Goal: Information Seeking & Learning: Learn about a topic

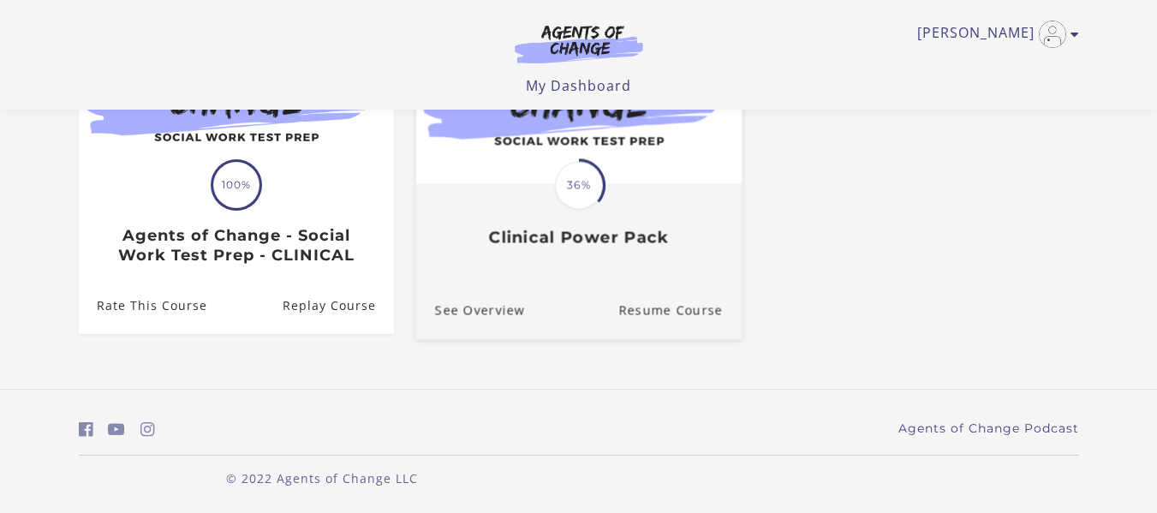
click at [596, 240] on h3 "Clinical Power Pack" at bounding box center [578, 238] width 288 height 20
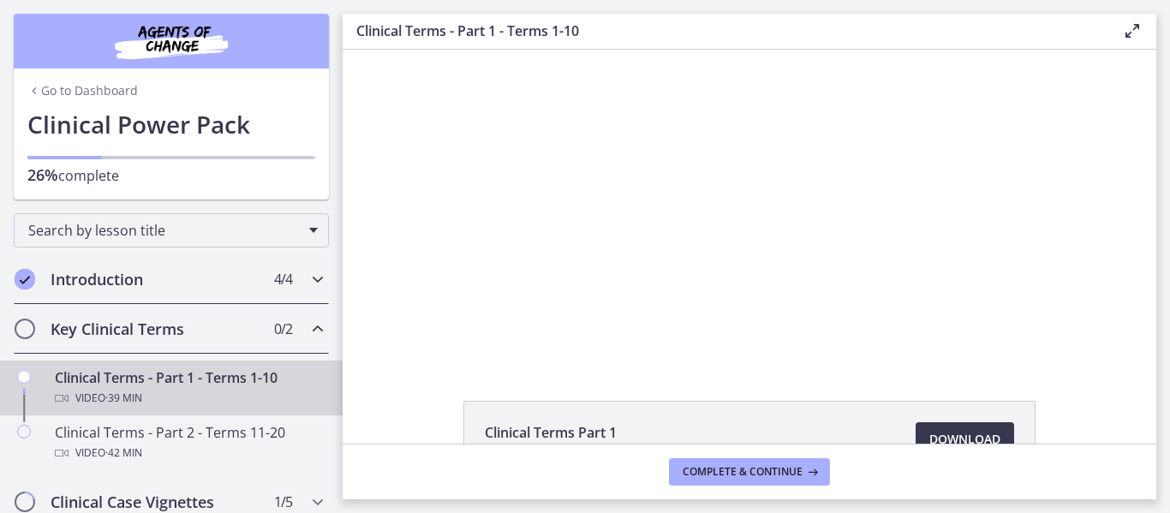
click at [27, 276] on icon "Completed" at bounding box center [25, 279] width 21 height 21
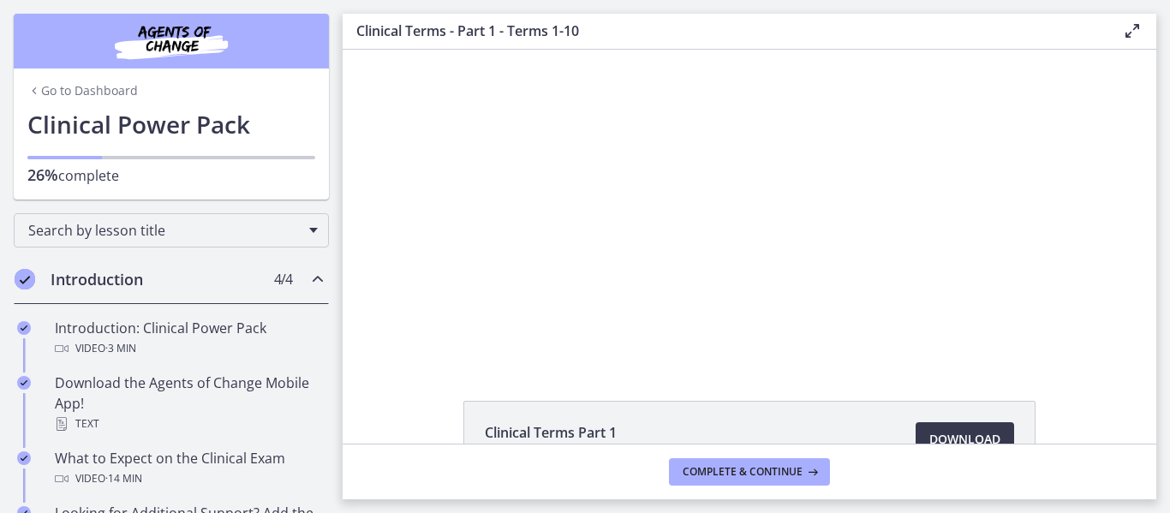
click at [22, 268] on div "Introduction 4 / 4 Completed" at bounding box center [171, 279] width 315 height 50
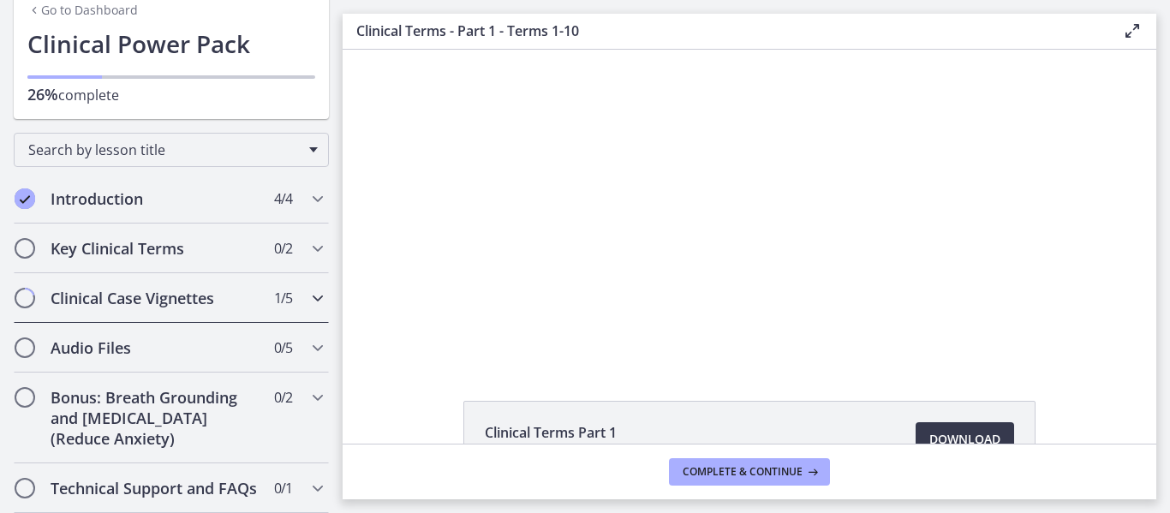
scroll to position [101, 0]
click at [308, 188] on icon "Chapters" at bounding box center [318, 198] width 21 height 21
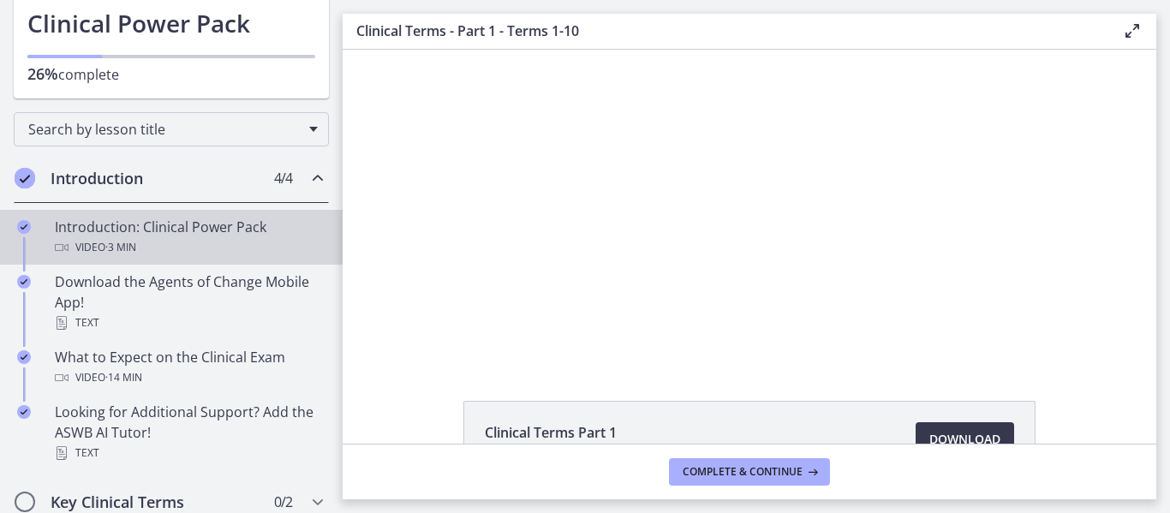
click at [23, 226] on icon "Completed" at bounding box center [24, 227] width 14 height 14
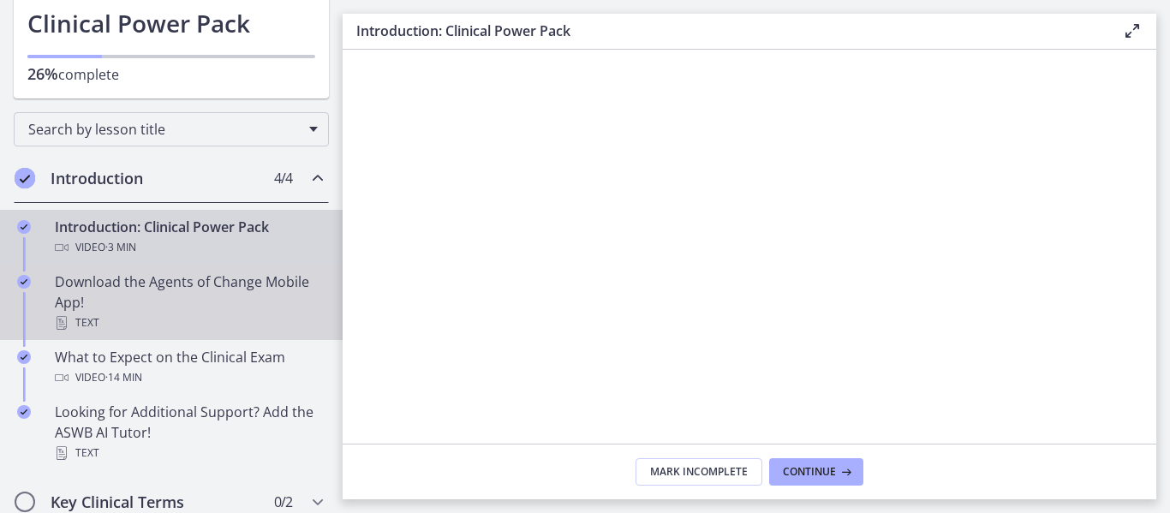
click at [21, 281] on icon "Completed" at bounding box center [24, 282] width 14 height 14
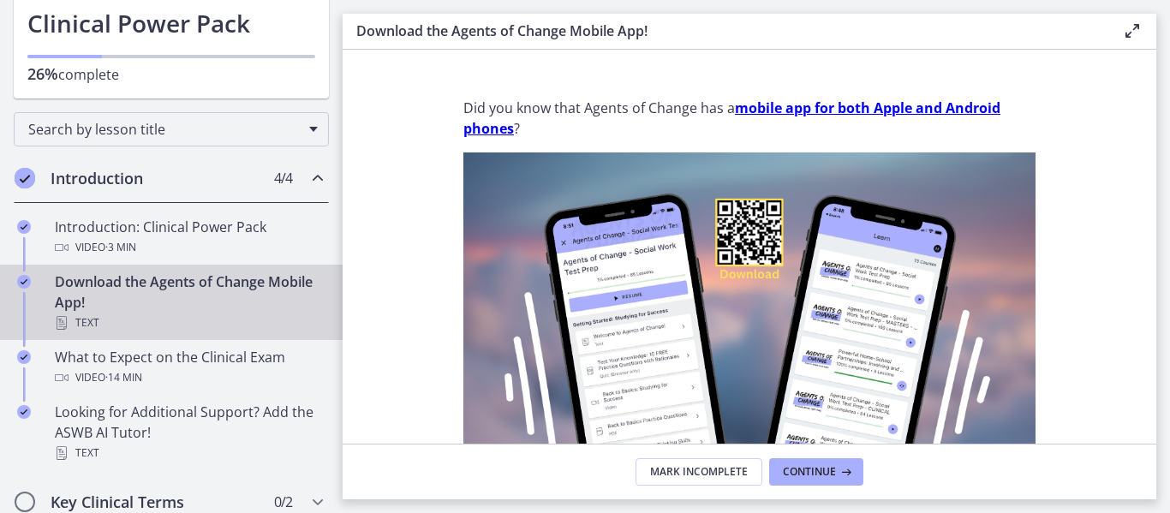
click at [21, 178] on icon "Completed" at bounding box center [25, 178] width 21 height 21
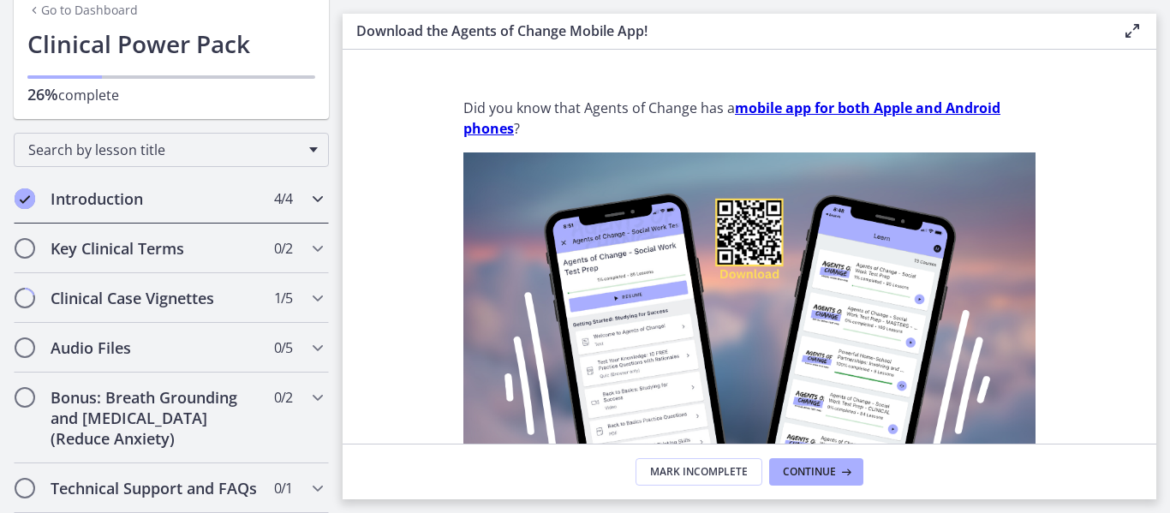
click at [240, 188] on h2 "Introduction" at bounding box center [155, 198] width 209 height 21
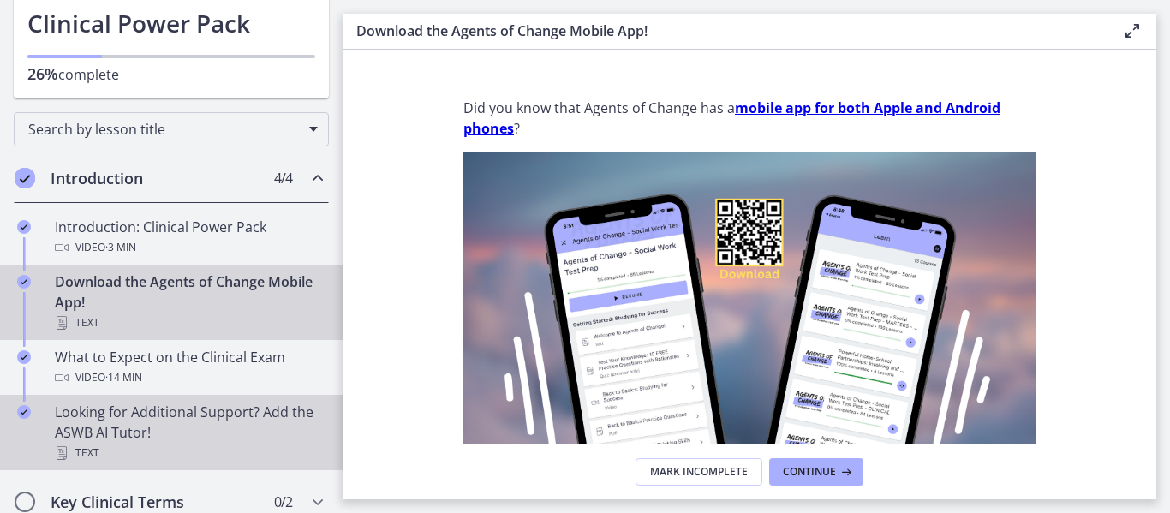
click at [17, 409] on icon "Completed" at bounding box center [24, 412] width 14 height 14
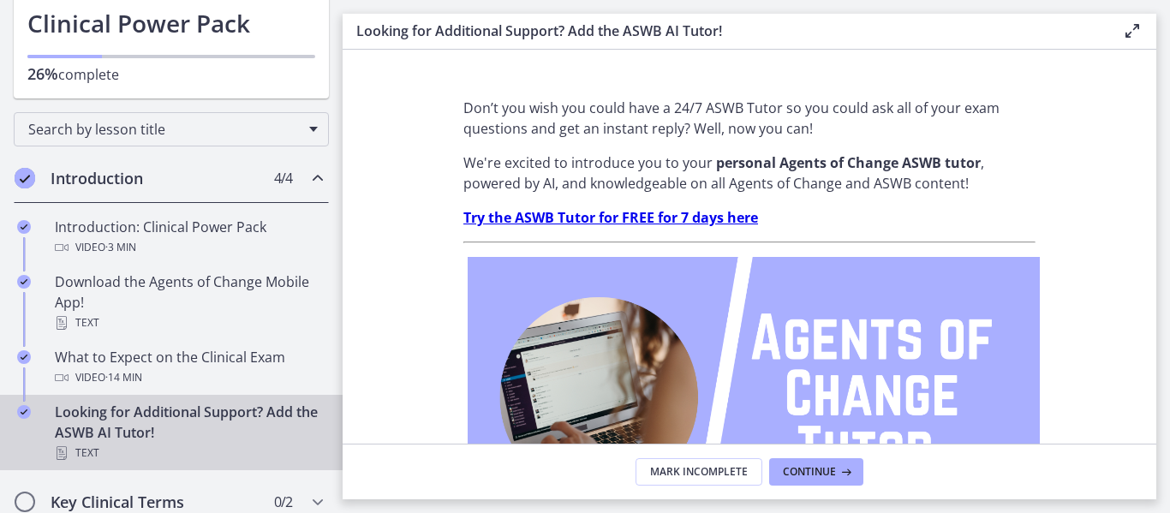
click at [20, 413] on icon "Completed" at bounding box center [24, 412] width 14 height 14
click at [688, 469] on span "Mark Incomplete" at bounding box center [699, 472] width 98 height 14
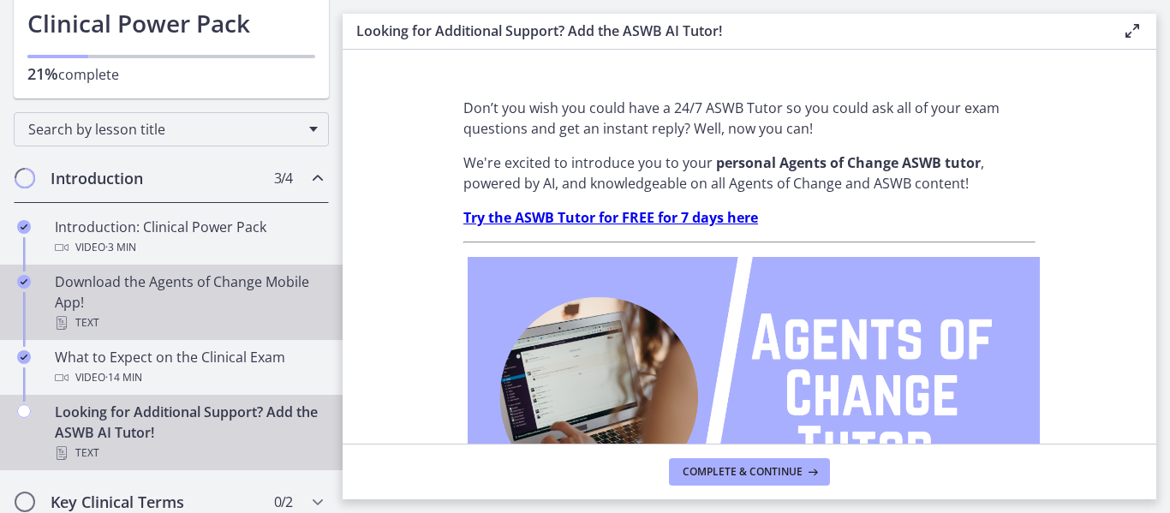
click at [202, 321] on div "Text" at bounding box center [188, 323] width 267 height 21
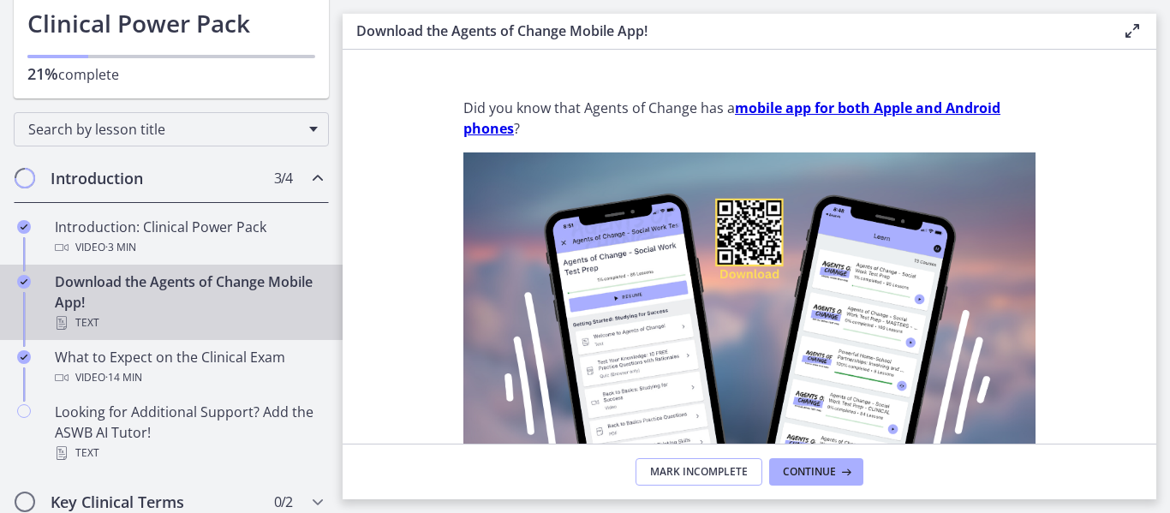
click at [718, 479] on button "Mark Incomplete" at bounding box center [699, 471] width 127 height 27
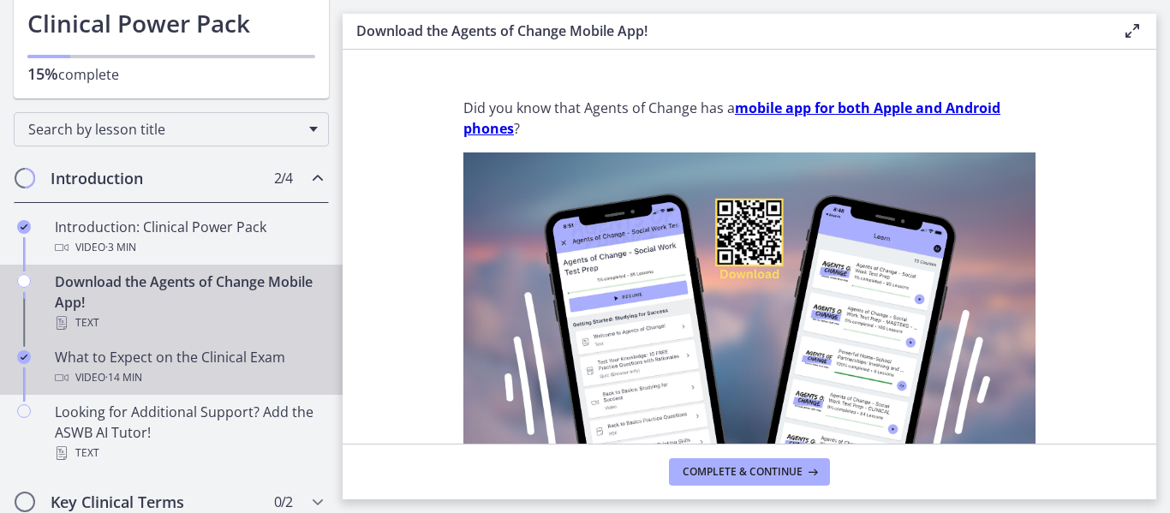
click at [219, 374] on div "Video · 14 min" at bounding box center [188, 377] width 267 height 21
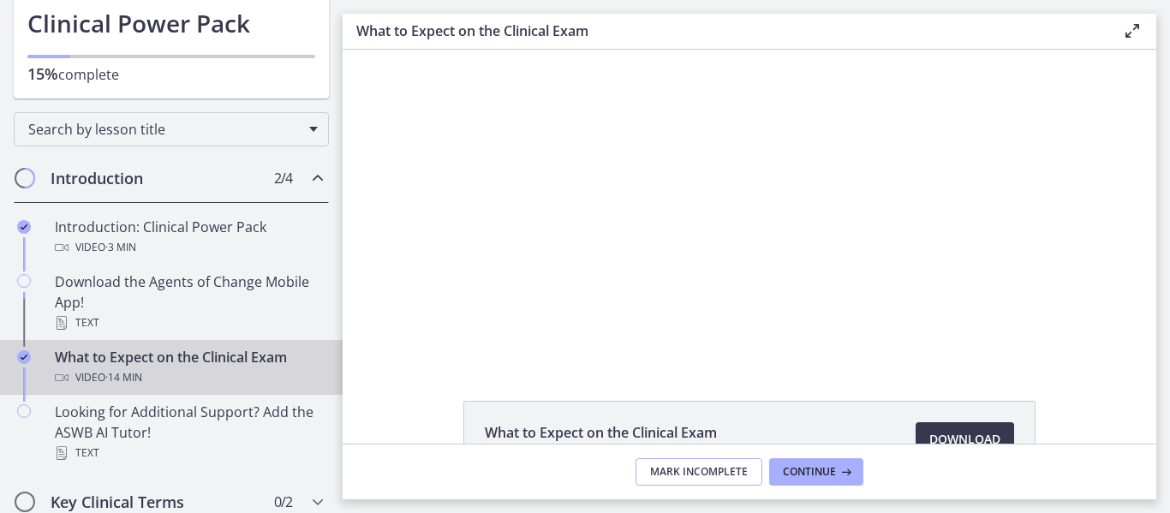
click at [677, 478] on span "Mark Incomplete" at bounding box center [699, 472] width 98 height 14
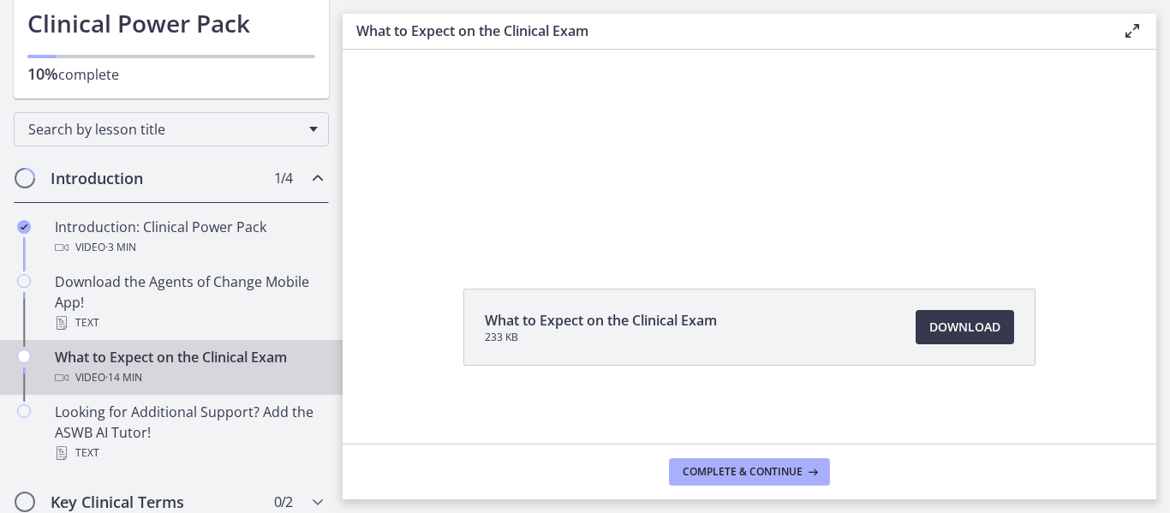
scroll to position [116, 0]
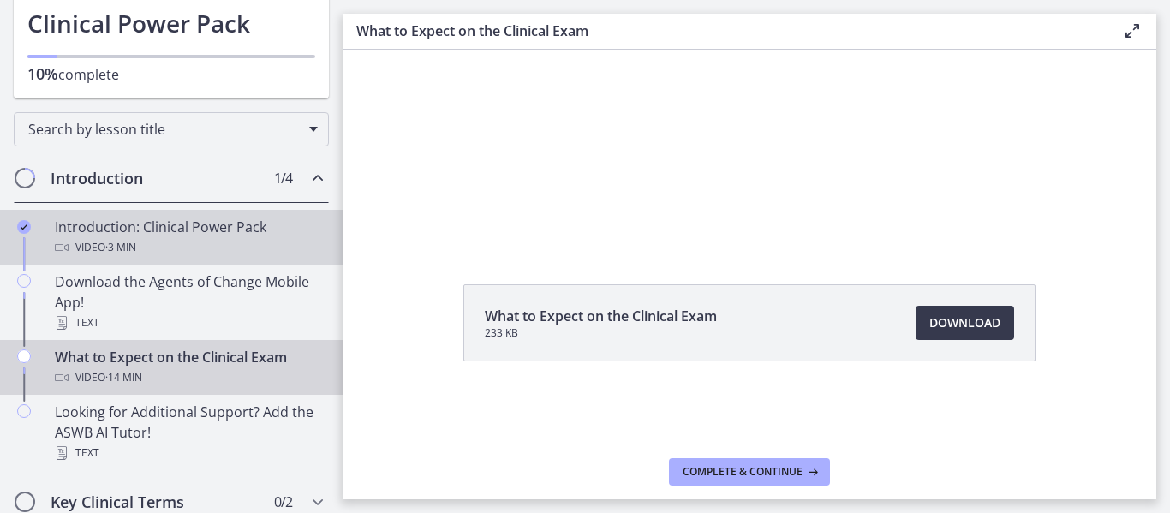
click at [152, 230] on div "Introduction: Clinical Power Pack Video · 3 min" at bounding box center [188, 237] width 267 height 41
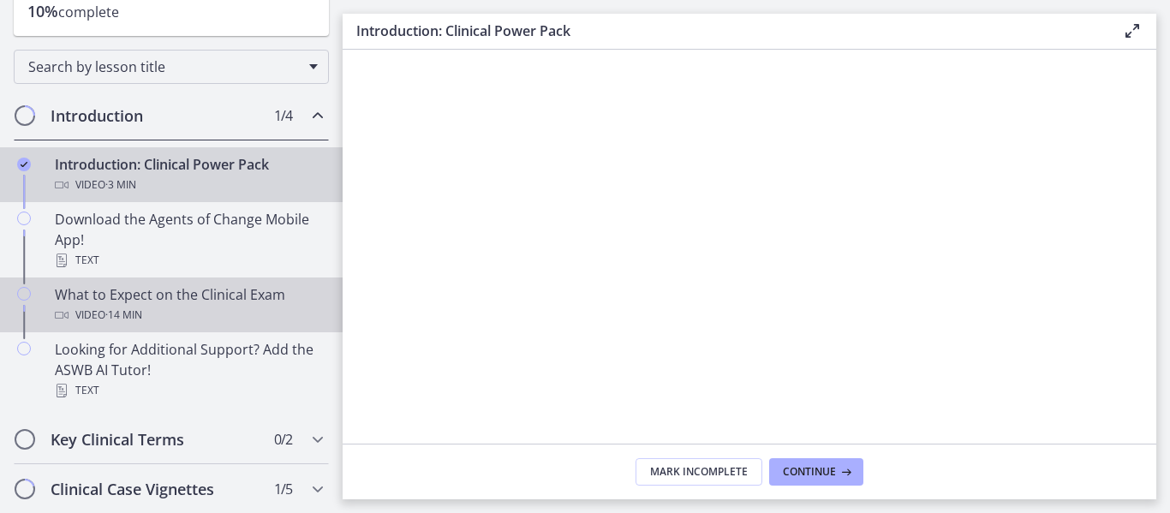
scroll to position [358, 0]
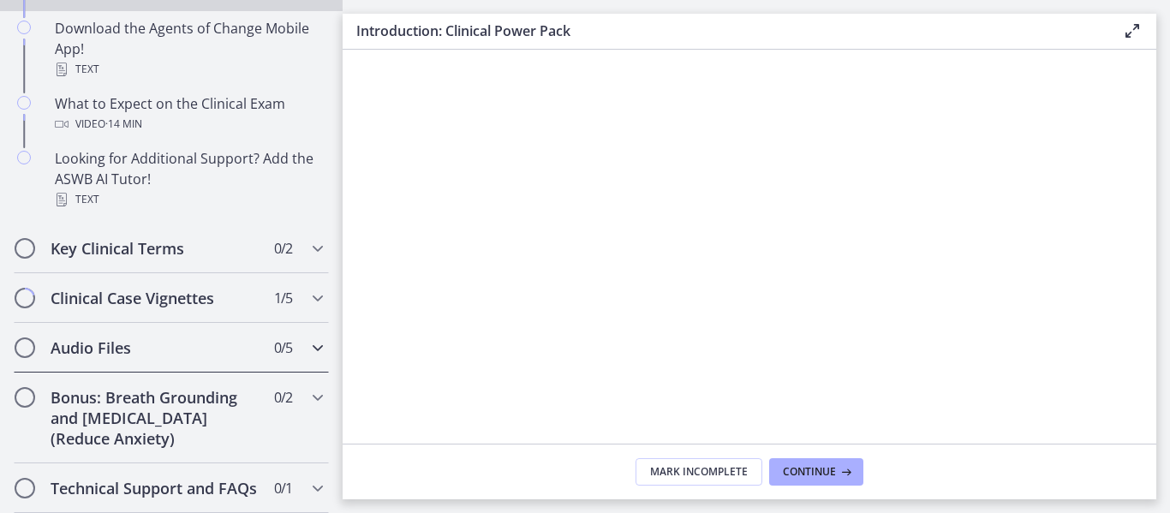
click at [311, 349] on icon "Chapters" at bounding box center [318, 347] width 21 height 21
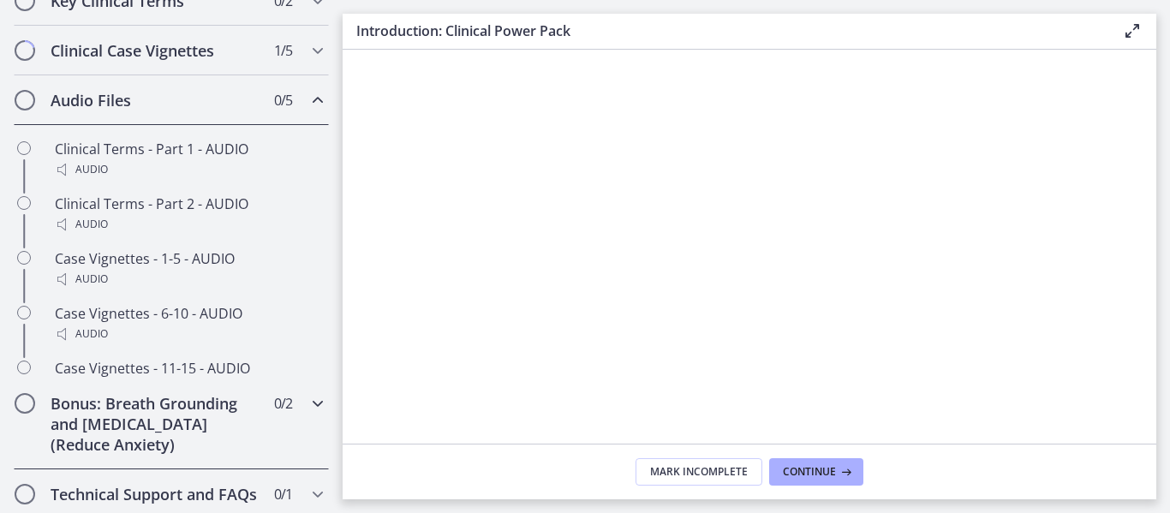
scroll to position [356, 0]
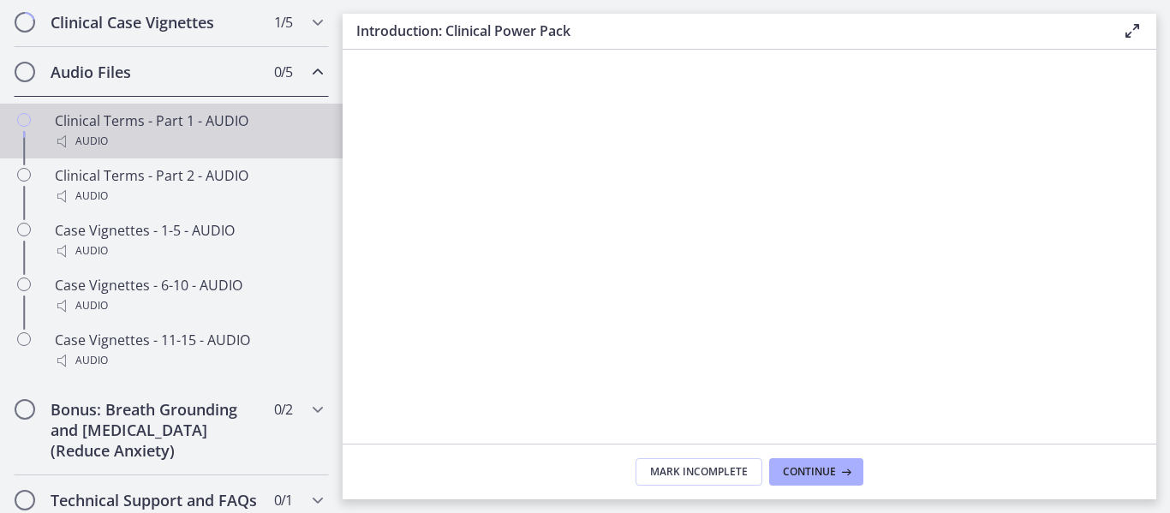
click at [22, 123] on icon "Chapters" at bounding box center [24, 120] width 14 height 14
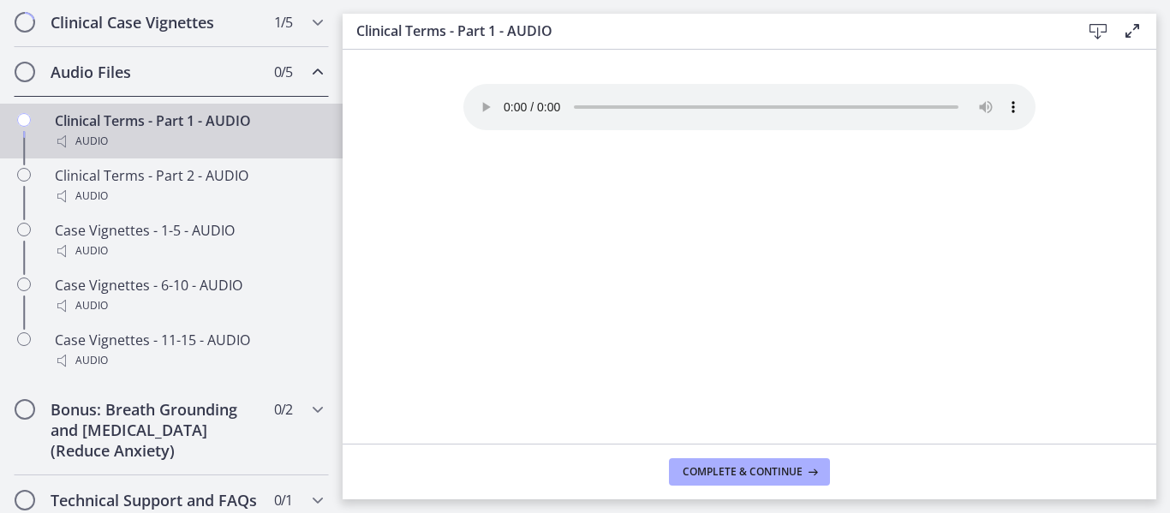
click at [22, 122] on icon "Chapters" at bounding box center [24, 120] width 14 height 14
click at [749, 463] on button "Complete & continue" at bounding box center [749, 471] width 161 height 27
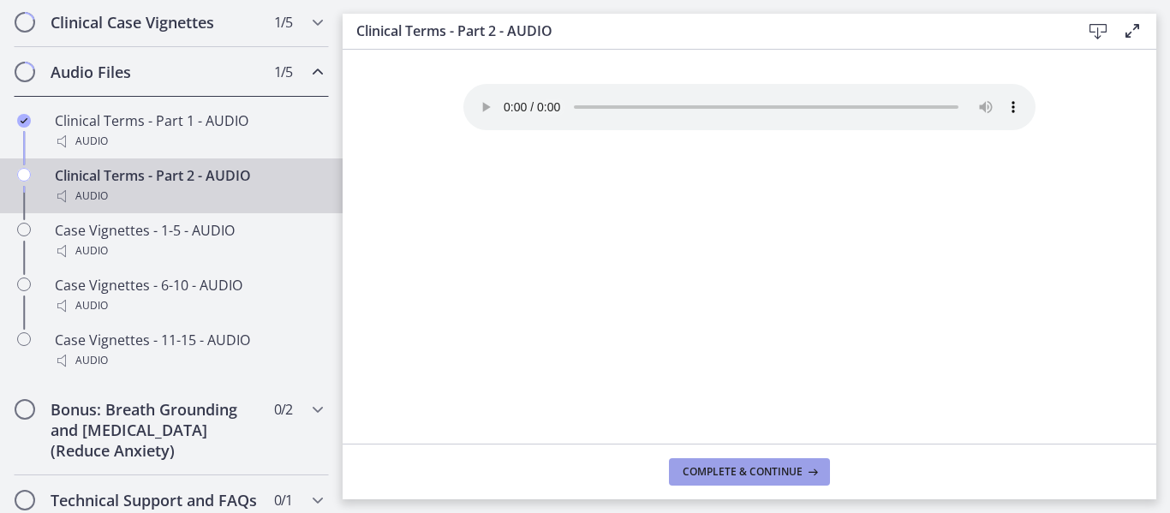
click at [746, 474] on span "Complete & continue" at bounding box center [743, 472] width 120 height 14
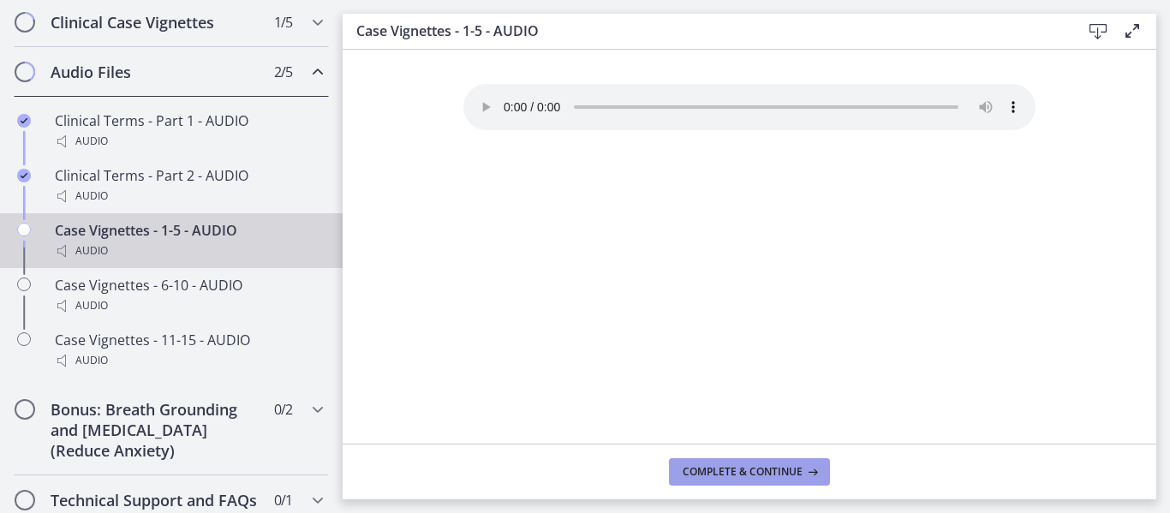
click at [746, 474] on span "Complete & continue" at bounding box center [743, 472] width 120 height 14
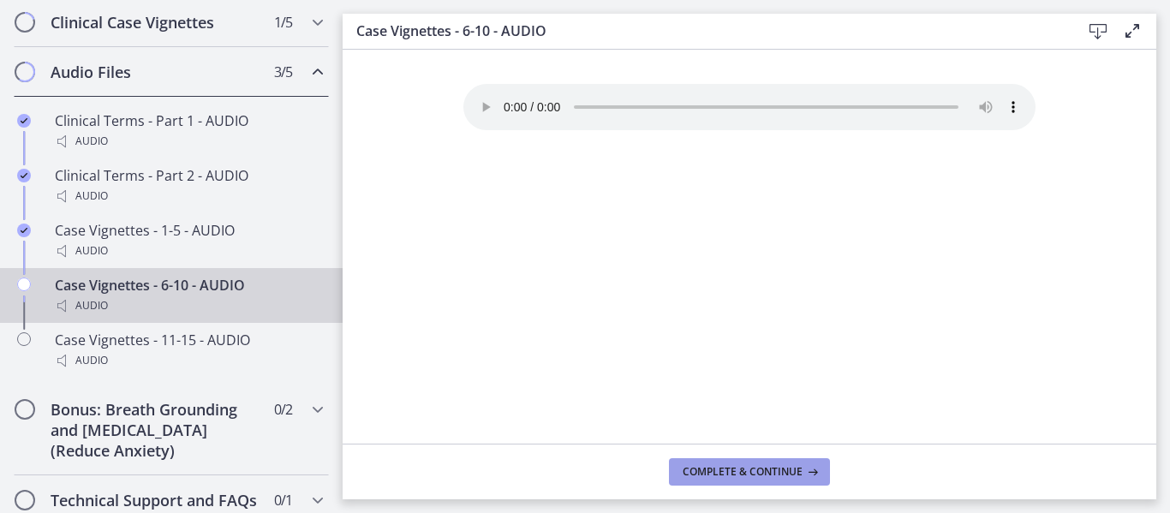
click at [746, 474] on span "Complete & continue" at bounding box center [743, 472] width 120 height 14
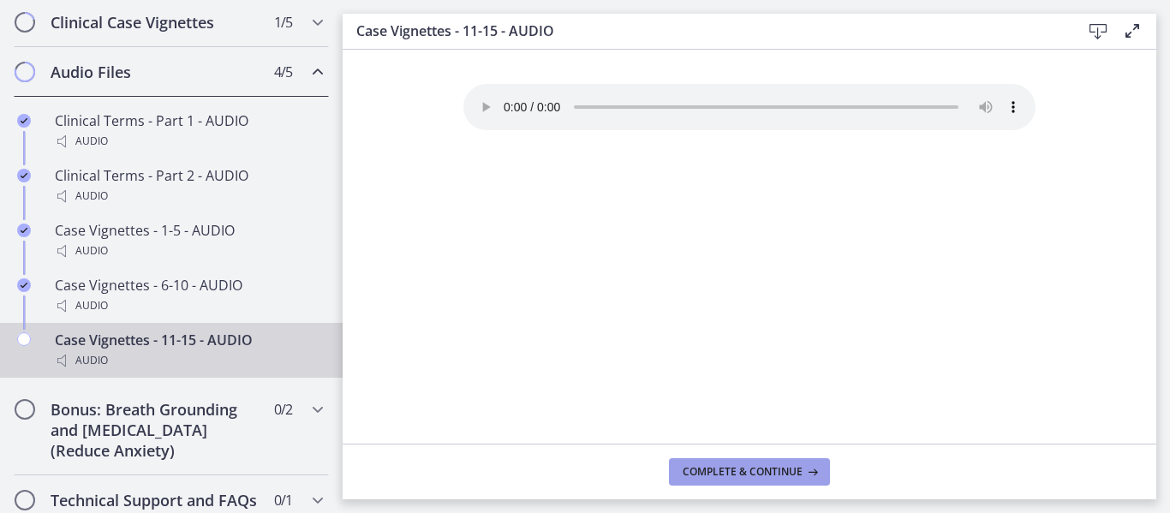
click at [746, 474] on span "Complete & continue" at bounding box center [743, 472] width 120 height 14
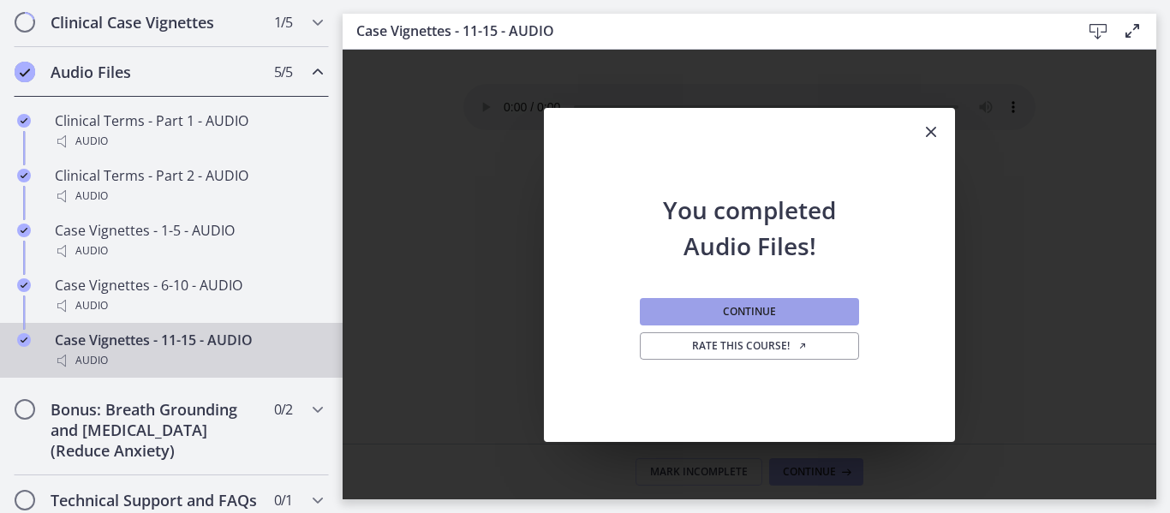
click at [741, 305] on span "Continue" at bounding box center [749, 312] width 53 height 14
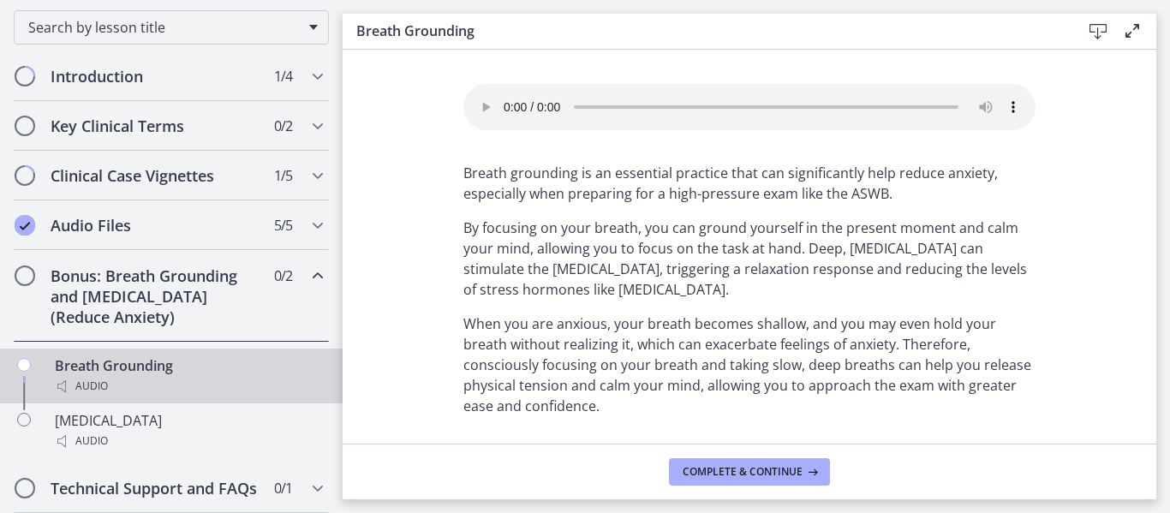
scroll to position [224, 0]
click at [746, 469] on span "Complete & continue" at bounding box center [743, 472] width 120 height 14
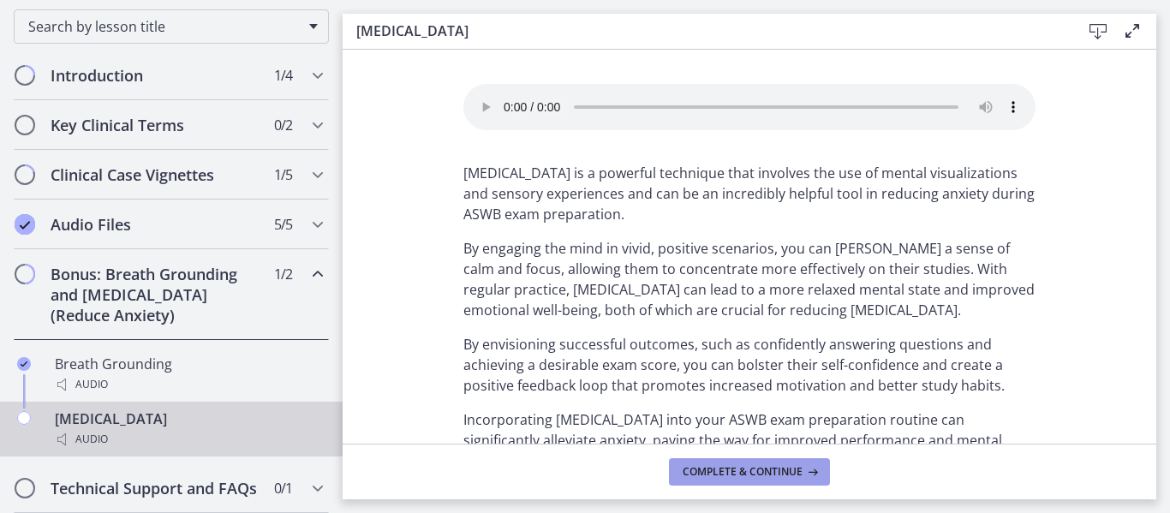
click at [746, 469] on span "Complete & continue" at bounding box center [743, 472] width 120 height 14
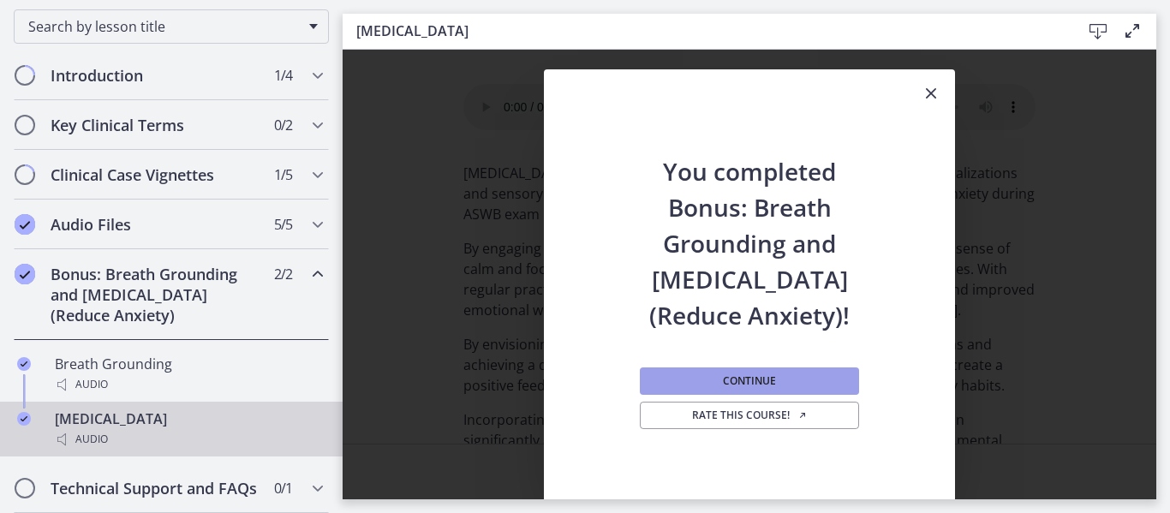
click at [783, 387] on button "Continue" at bounding box center [749, 380] width 219 height 27
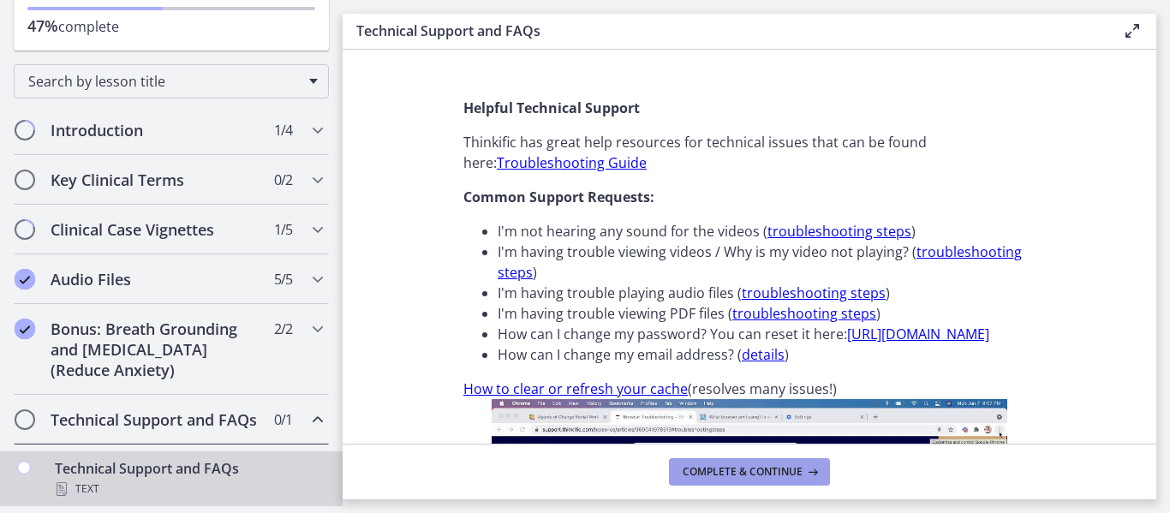
click at [770, 475] on span "Complete & continue" at bounding box center [743, 472] width 120 height 14
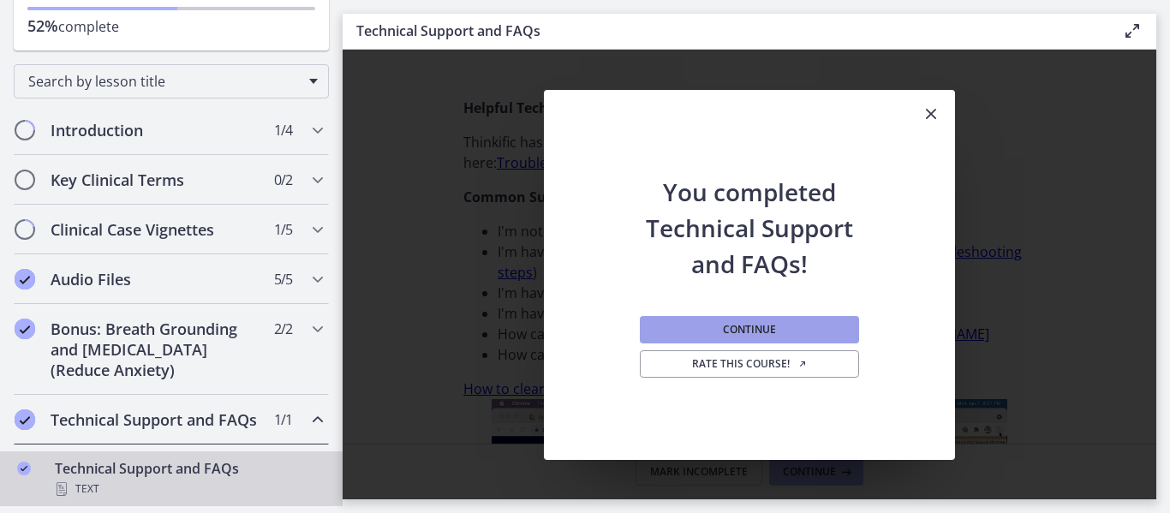
click at [803, 327] on button "Continue" at bounding box center [749, 329] width 219 height 27
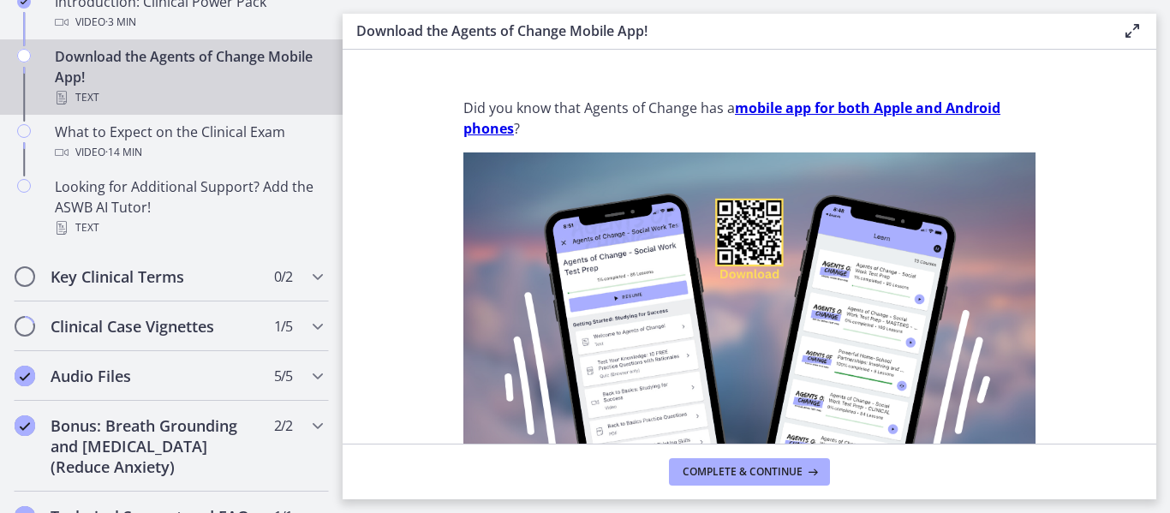
scroll to position [375, 0]
